Goal: Task Accomplishment & Management: Manage account settings

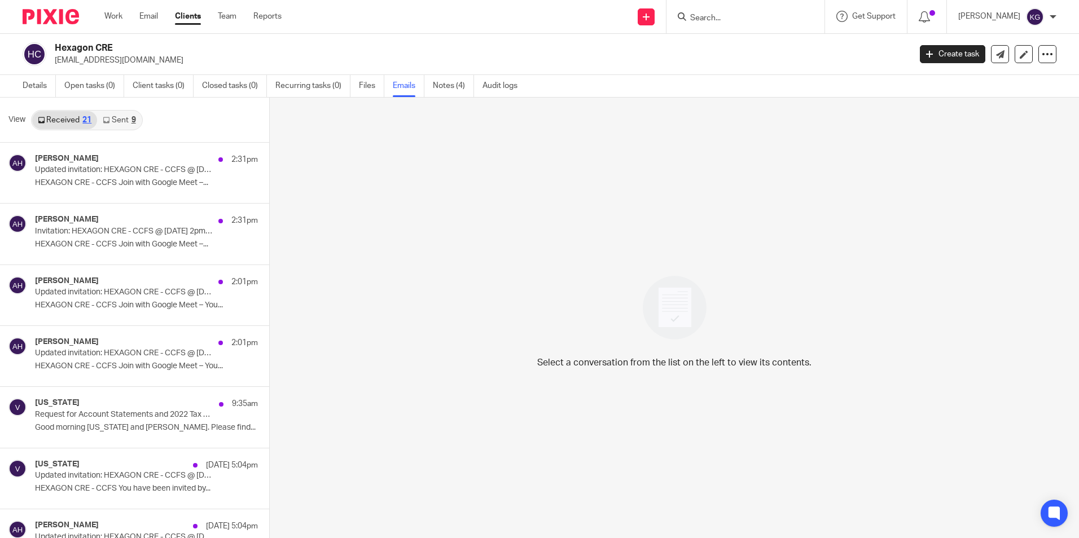
click at [714, 24] on form at bounding box center [749, 17] width 120 height 14
click at [716, 11] on form at bounding box center [749, 17] width 120 height 14
click at [702, 29] on div at bounding box center [746, 16] width 158 height 33
type input "avs"
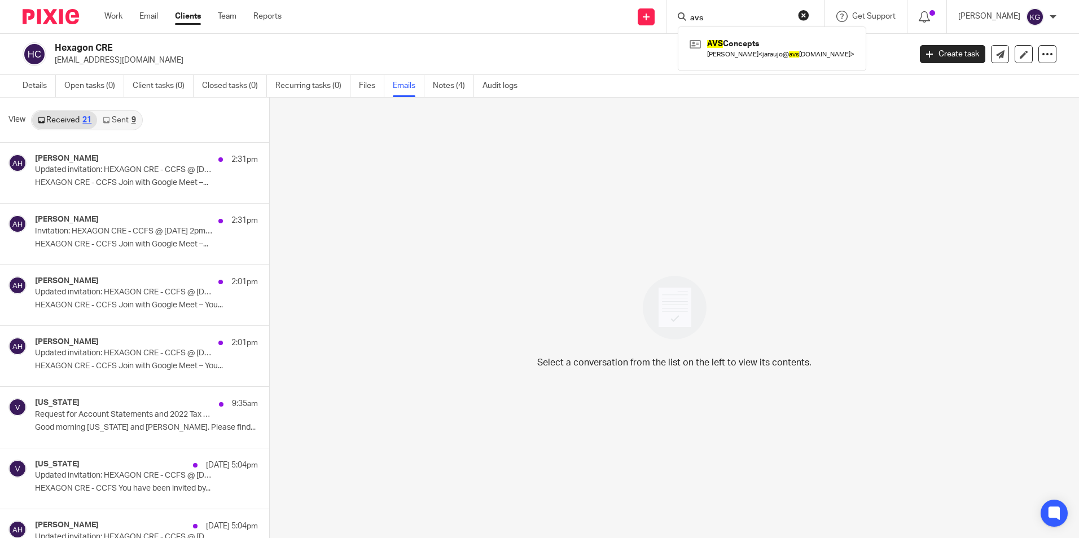
click at [761, 35] on div "AVS Concepts Jose Araujo < jaraujo@ avs chouston.com >" at bounding box center [772, 49] width 188 height 44
click at [747, 52] on link at bounding box center [772, 49] width 170 height 26
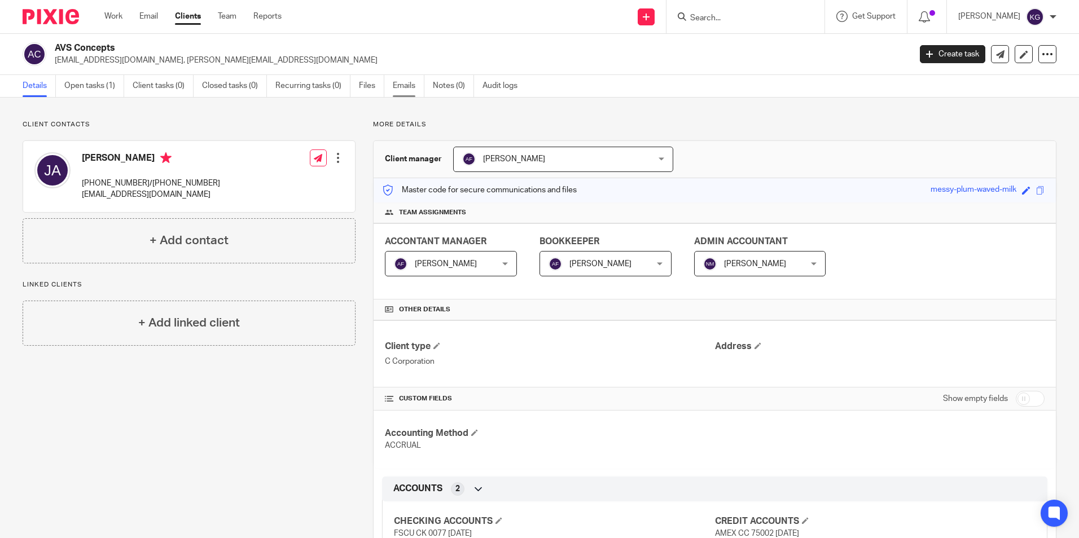
click at [403, 89] on link "Emails" at bounding box center [409, 86] width 32 height 22
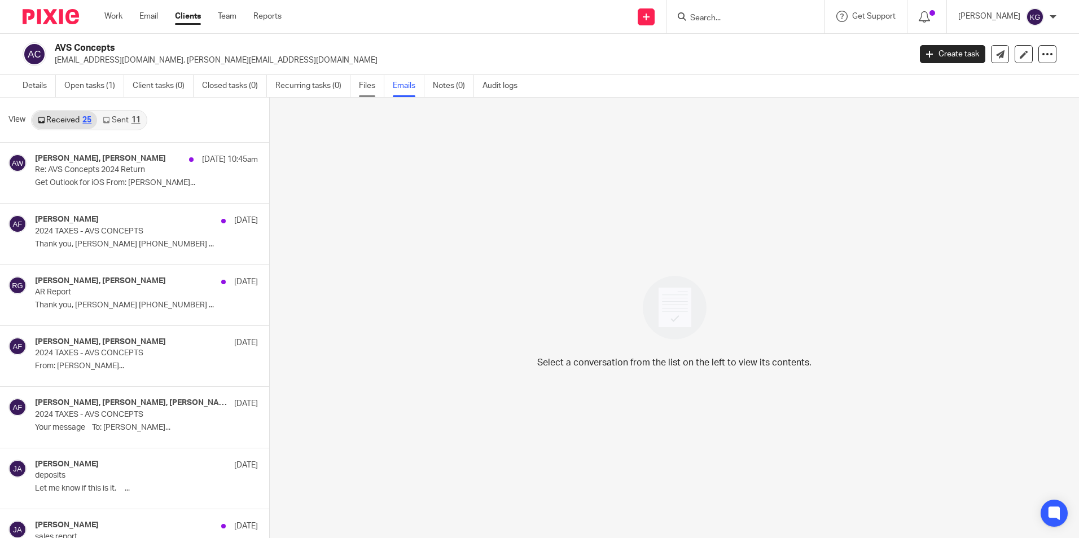
click at [365, 85] on link "Files" at bounding box center [371, 86] width 25 height 22
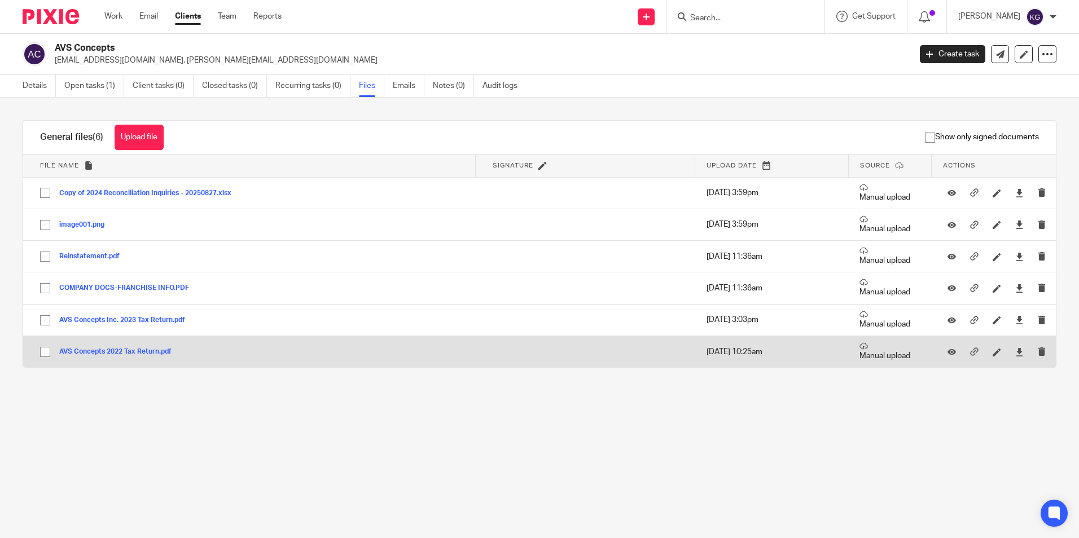
click at [151, 353] on button "AVS Concepts 2022 Tax Return.pdf" at bounding box center [119, 352] width 121 height 8
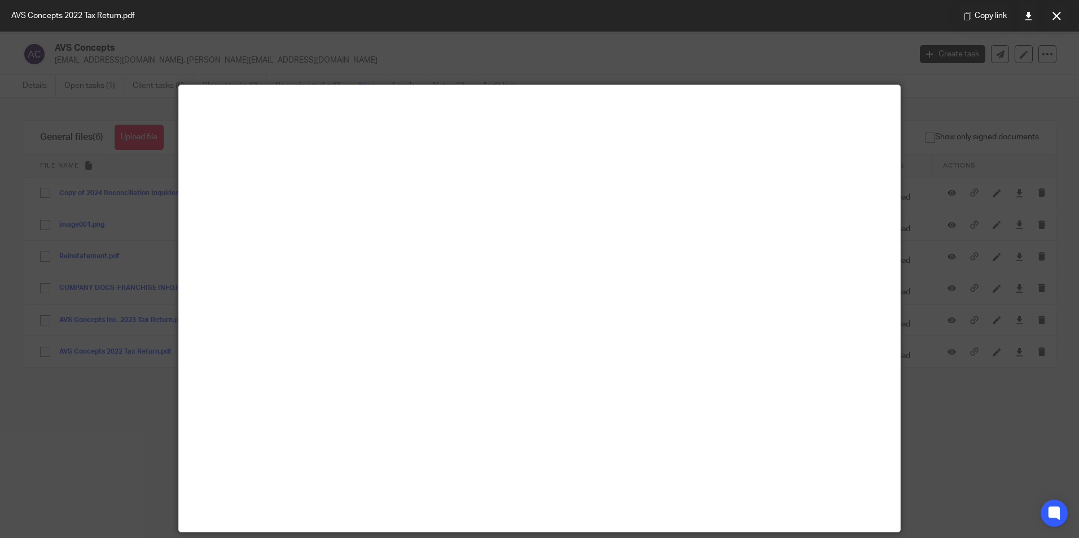
click at [963, 144] on div at bounding box center [539, 269] width 1079 height 538
click at [73, 147] on div at bounding box center [539, 269] width 1079 height 538
click at [1066, 12] on button at bounding box center [1056, 16] width 23 height 23
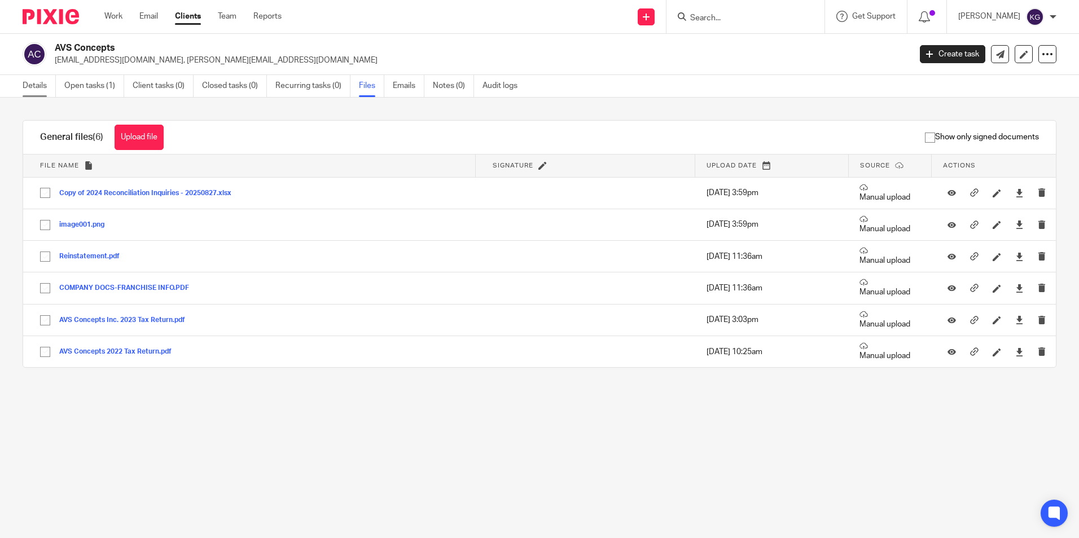
click at [36, 82] on link "Details" at bounding box center [39, 86] width 33 height 22
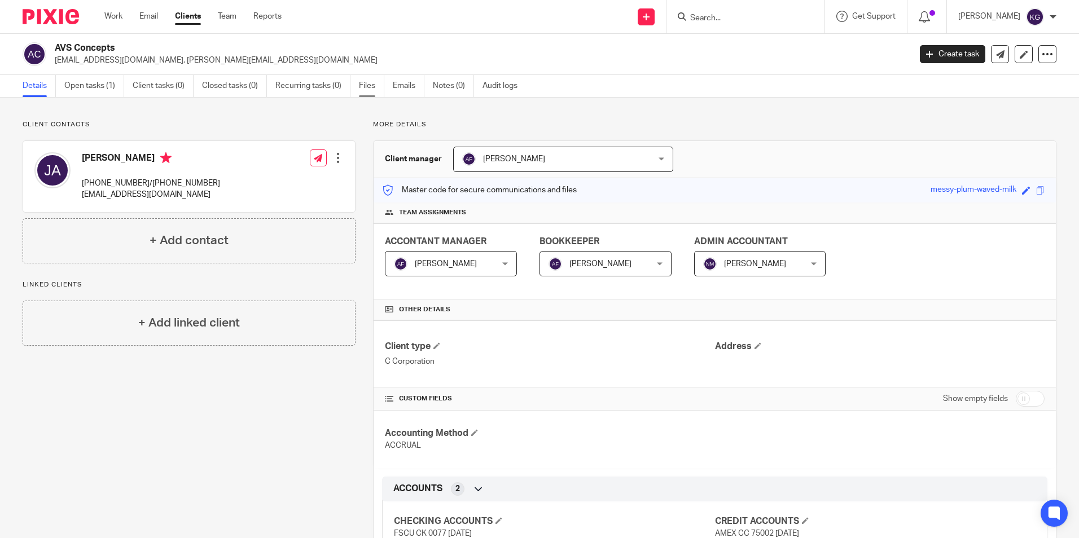
click at [366, 84] on link "Files" at bounding box center [371, 86] width 25 height 22
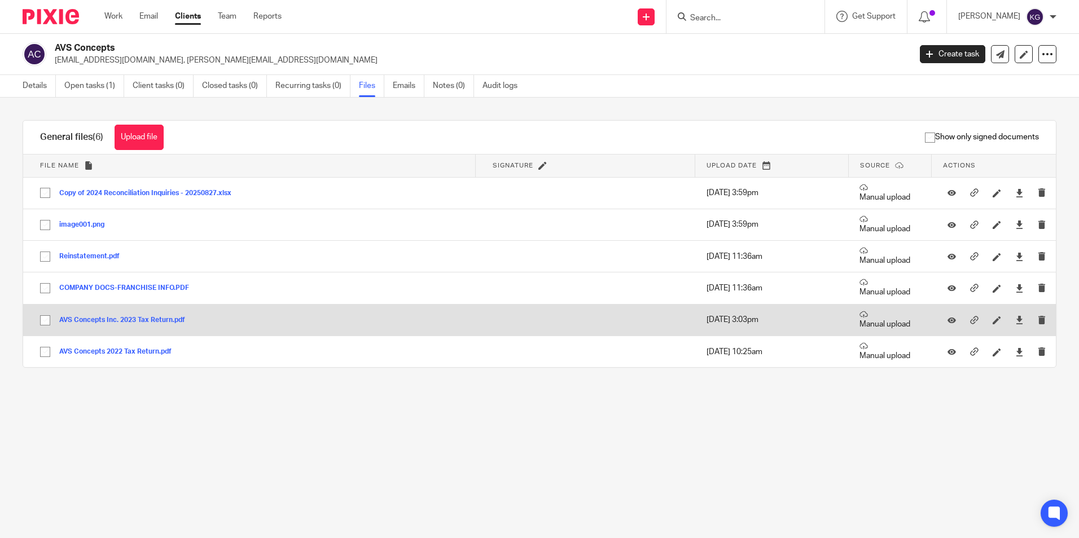
click at [154, 321] on button "AVS Concepts Inc. 2023 Tax Return.pdf" at bounding box center [126, 321] width 134 height 8
